Goal: Information Seeking & Learning: Find specific page/section

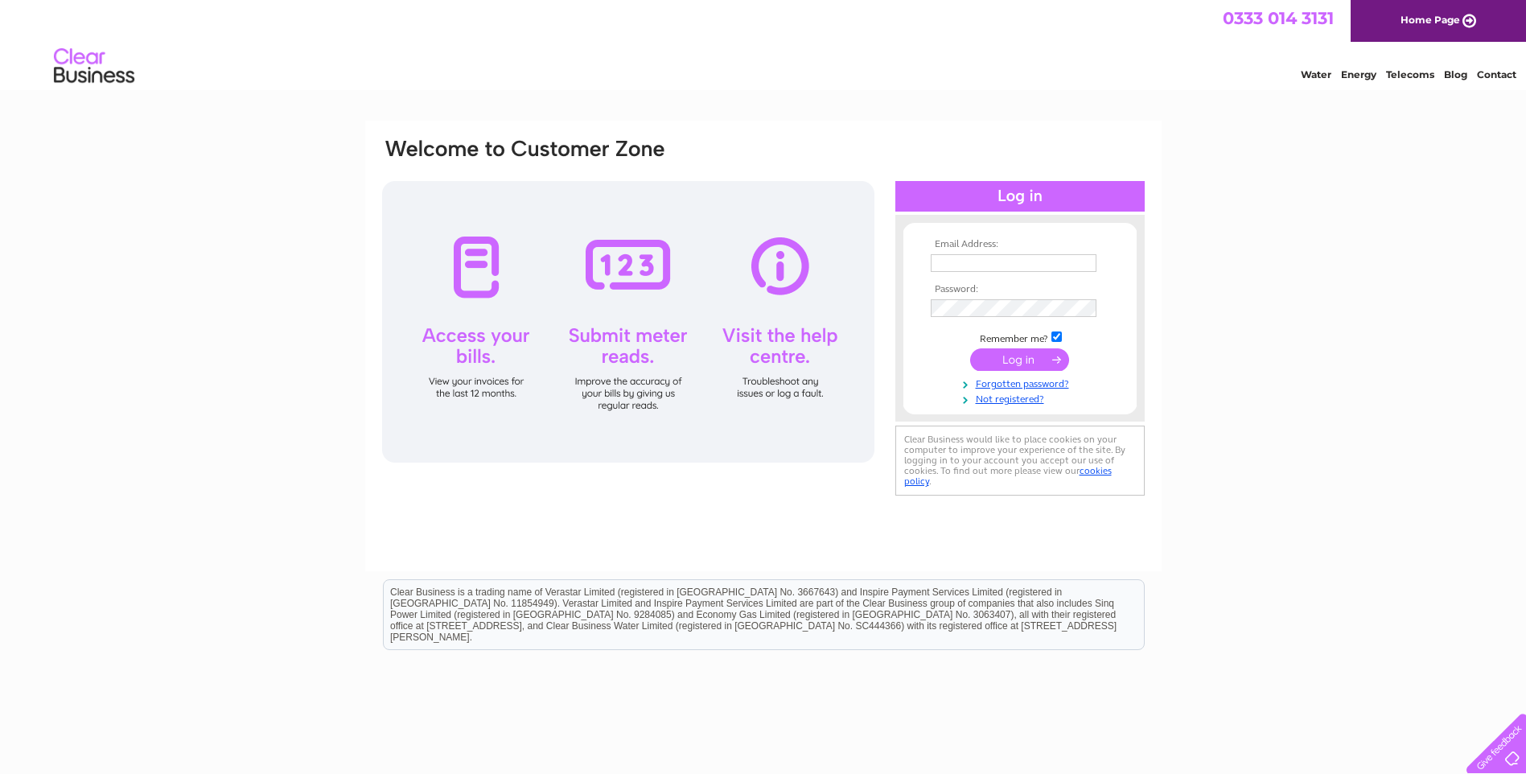
type input "accounts@pegasusexp.co.uk"
click at [1013, 357] on input "submit" at bounding box center [1019, 359] width 99 height 23
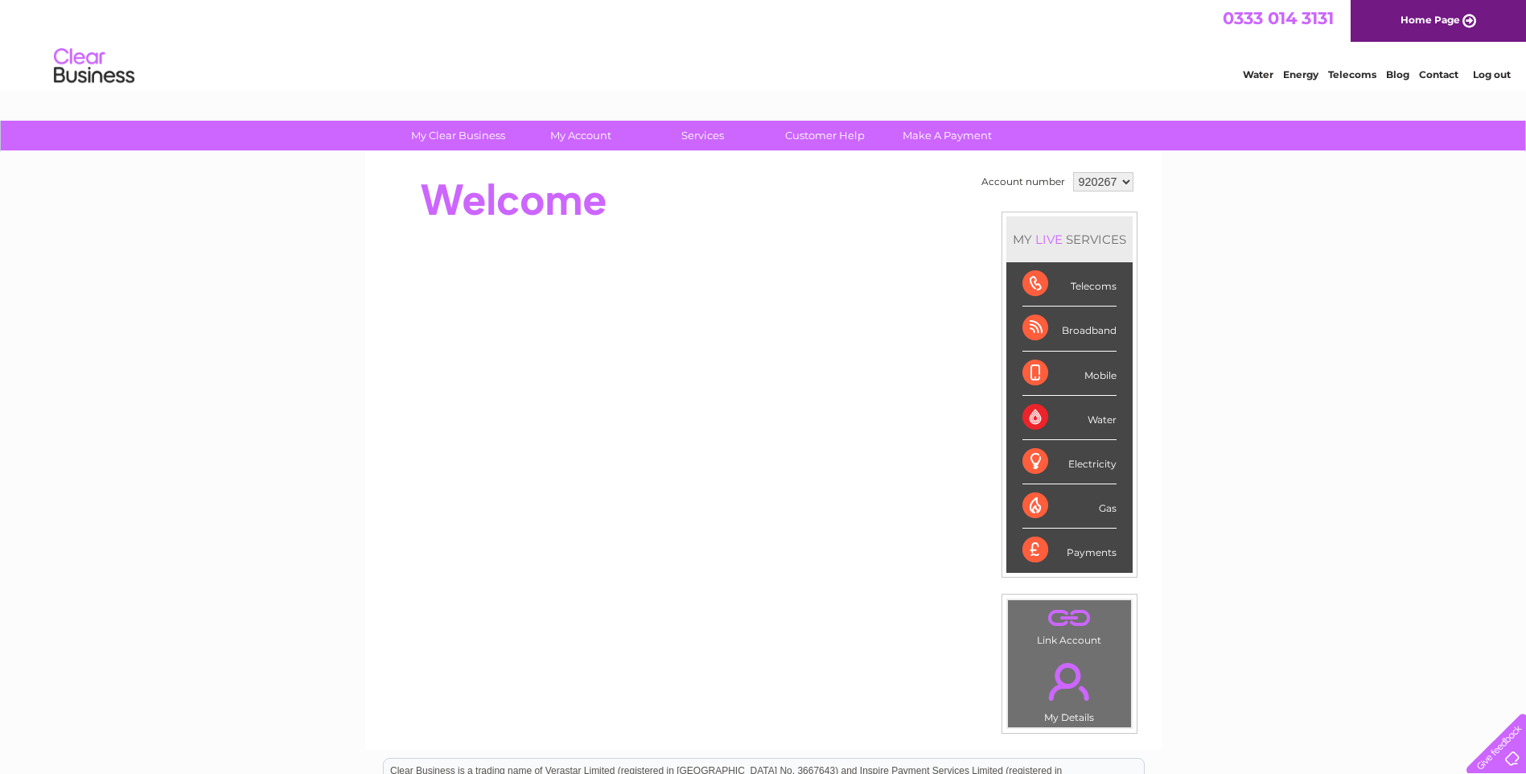
click at [1129, 183] on select "920267 921892" at bounding box center [1103, 181] width 60 height 19
select select "921892"
click at [1073, 172] on select "920267 921892" at bounding box center [1103, 181] width 60 height 19
click at [812, 135] on link "Customer Help" at bounding box center [825, 136] width 133 height 30
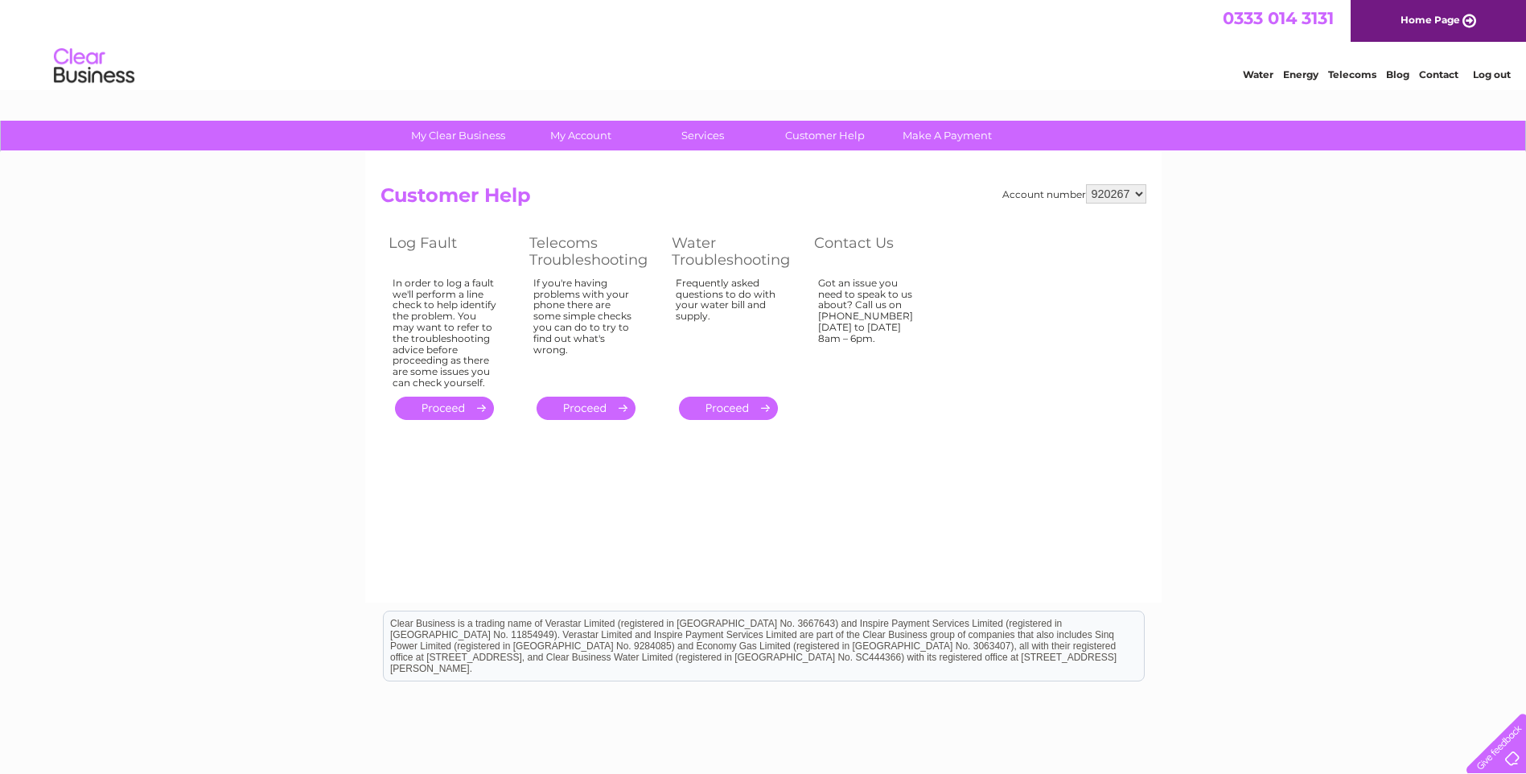
click at [1499, 74] on link "Log out" at bounding box center [1492, 74] width 38 height 12
